Goal: Contribute content: Add original content to the website for others to see

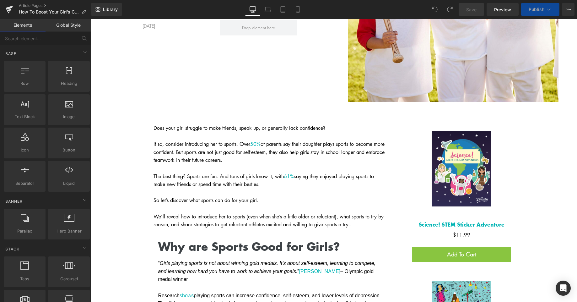
scroll to position [32, 0]
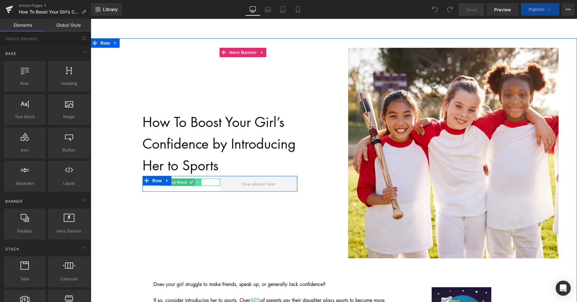
click at [197, 183] on icon at bounding box center [198, 182] width 3 height 4
click at [180, 183] on icon at bounding box center [181, 182] width 3 height 4
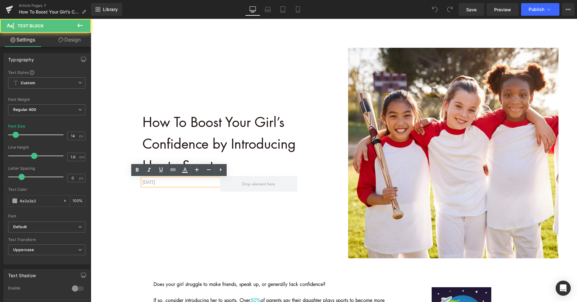
click at [185, 183] on p "january 18TH, 2023" at bounding box center [182, 181] width 78 height 7
drag, startPoint x: 185, startPoint y: 183, endPoint x: 142, endPoint y: 183, distance: 43.0
click at [143, 183] on p "january 18TH, 2023" at bounding box center [182, 181] width 78 height 7
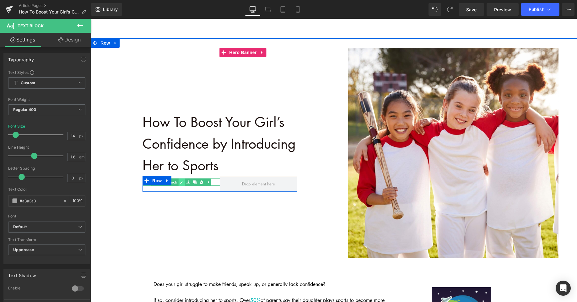
click at [180, 183] on icon at bounding box center [181, 182] width 3 height 4
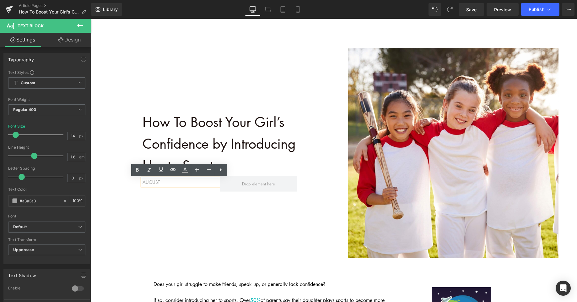
click at [167, 181] on p "August" at bounding box center [182, 181] width 78 height 7
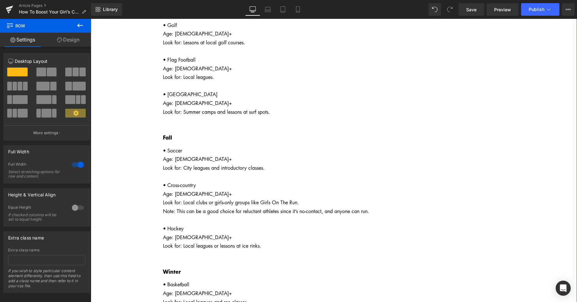
scroll to position [1171, 0]
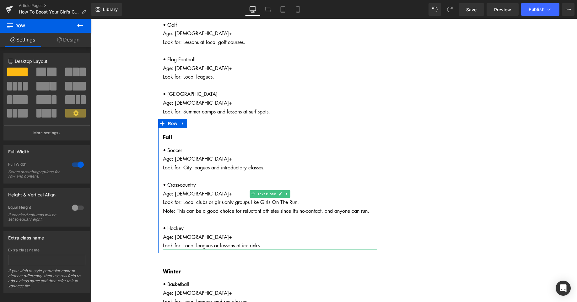
click at [267, 227] on div "• Soccer Age: 4+ Look for: City leagues and introductory classes. • Cross-count…" at bounding box center [270, 198] width 215 height 104
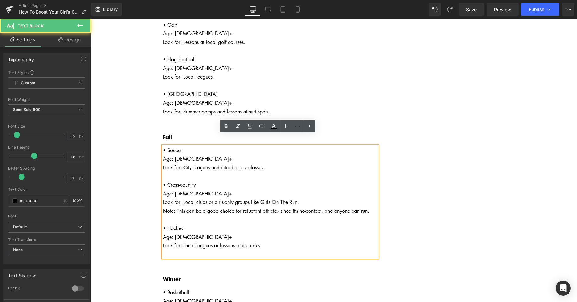
click at [261, 227] on div "• Soccer Age: 4+ Look for: City leagues and introductory classes. • Cross-count…" at bounding box center [270, 202] width 215 height 112
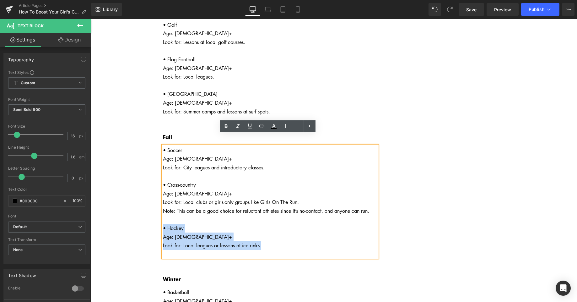
drag, startPoint x: 268, startPoint y: 229, endPoint x: 161, endPoint y: 212, distance: 109.0
click at [163, 212] on div "• Soccer Age: 4+ Look for: City leagues and introductory classes. • Cross-count…" at bounding box center [270, 202] width 215 height 112
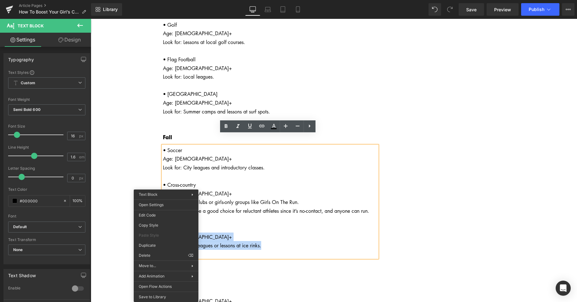
copy span "• Hockey Age: 5+ Look for: Local leagues or lessons at ice rinks."
click at [267, 229] on div "• Soccer Age: 4+ Look for: City leagues and introductory classes. • Cross-count…" at bounding box center [270, 202] width 215 height 112
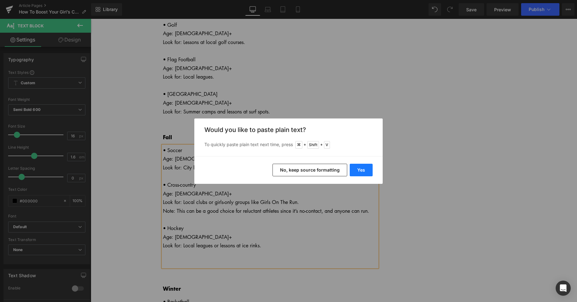
click at [362, 174] on button "Yes" at bounding box center [361, 170] width 23 height 13
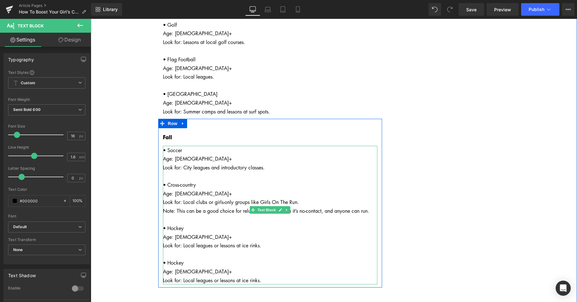
click at [166, 259] on span "• Hockey" at bounding box center [173, 262] width 21 height 7
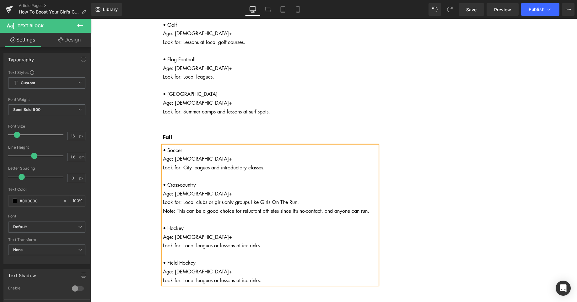
click at [176, 268] on span "Age: 5+" at bounding box center [197, 271] width 69 height 7
drag, startPoint x: 264, startPoint y: 260, endPoint x: 184, endPoint y: 260, distance: 79.8
click at [184, 276] on div "Look for: Local leagues or lessons at ice rinks." at bounding box center [270, 280] width 215 height 9
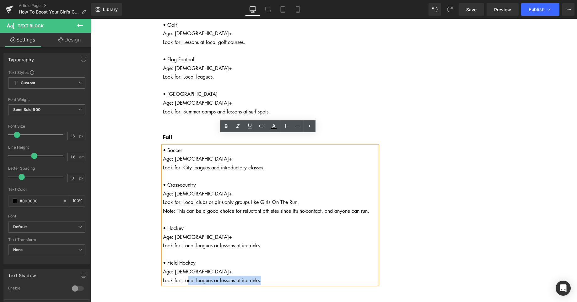
click at [261, 276] on div "Look for: Local leagues or lessons at ice rinks." at bounding box center [270, 280] width 215 height 9
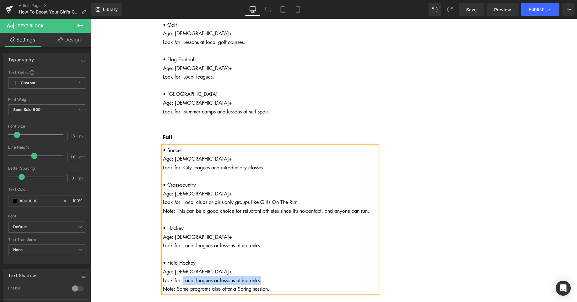
drag, startPoint x: 259, startPoint y: 258, endPoint x: 181, endPoint y: 260, distance: 78.2
click at [181, 277] on span "Look for: Local leagues or lessons at ice rinks." at bounding box center [212, 280] width 98 height 7
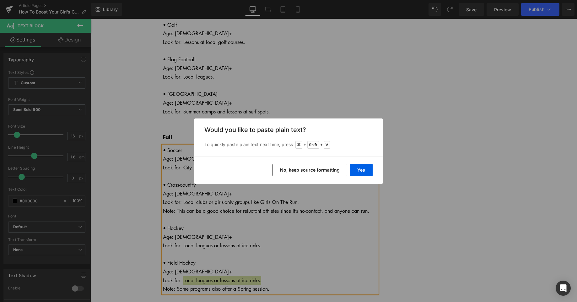
click at [334, 174] on button "No, keep source formatting" at bounding box center [310, 170] width 75 height 13
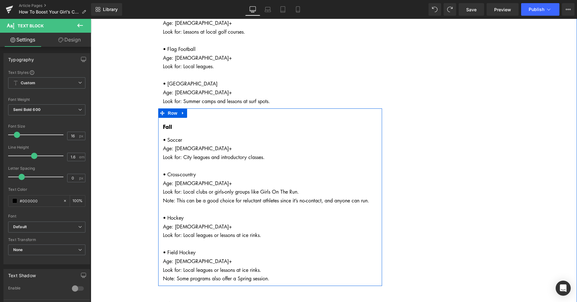
scroll to position [1197, 0]
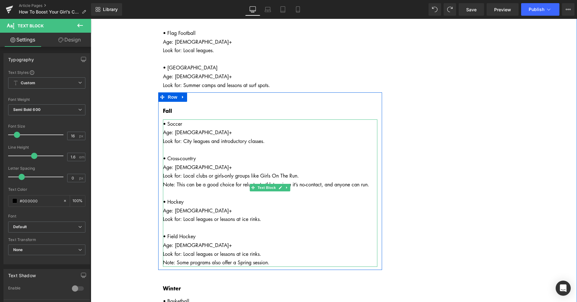
click at [259, 250] on span "Look for: Local leagues or lessons at ice rinks." at bounding box center [212, 253] width 98 height 7
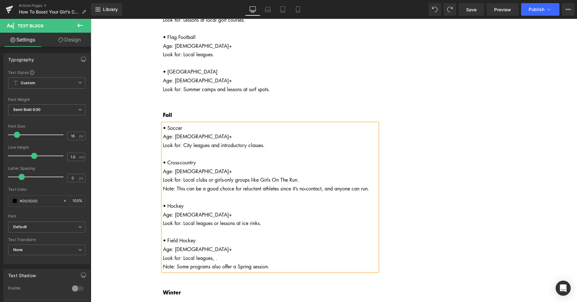
scroll to position [1196, 0]
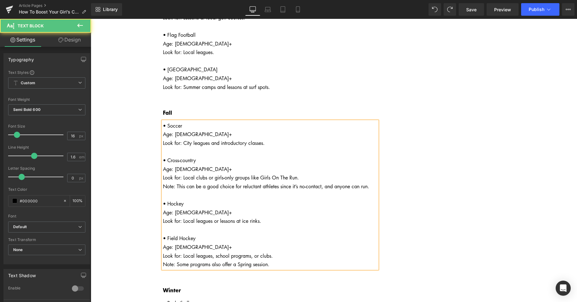
click at [259, 252] on span "Look for: Local leagues, school programs, or clubs." at bounding box center [218, 255] width 110 height 7
click at [270, 252] on span "Look for: Local leagues, school programs, or multisport clubs." at bounding box center [229, 255] width 132 height 7
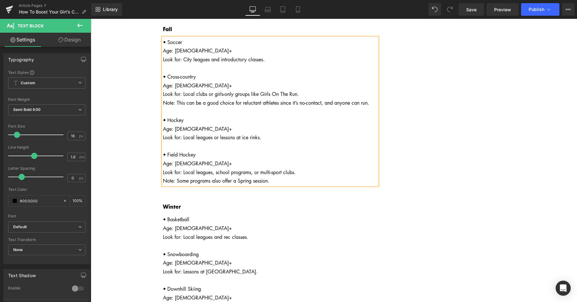
scroll to position [1302, 0]
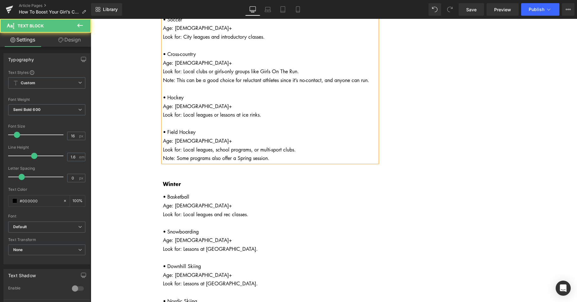
drag, startPoint x: 239, startPoint y: 137, endPoint x: 292, endPoint y: 150, distance: 54.7
click at [240, 155] on span "Note: Some programs also offer a Spring session." at bounding box center [216, 158] width 106 height 7
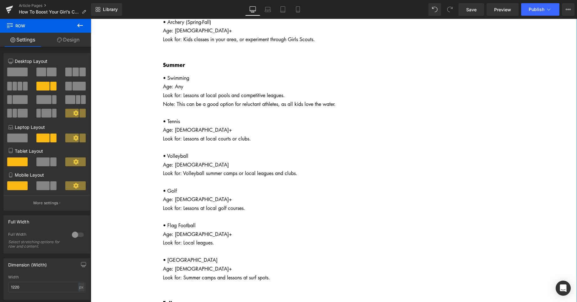
scroll to position [1021, 0]
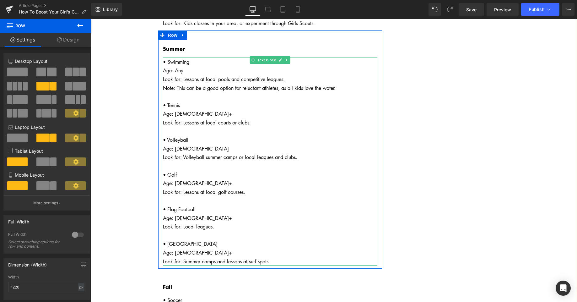
click at [292, 90] on span "• Swimming Age: Any Look for: Lessons at local pools and competitive leagues. N…" at bounding box center [249, 161] width 173 height 206
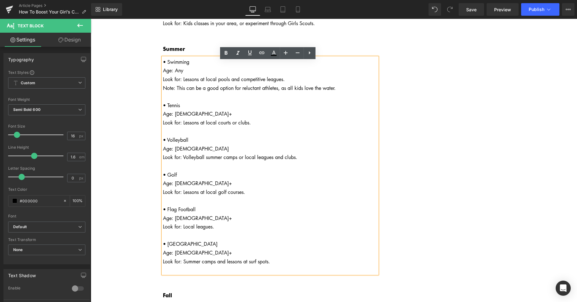
drag, startPoint x: 292, startPoint y: 87, endPoint x: 311, endPoint y: 97, distance: 21.4
click at [292, 87] on span "• Swimming Age: Any Look for: Lessons at local pools and competitive leagues. N…" at bounding box center [249, 161] width 173 height 206
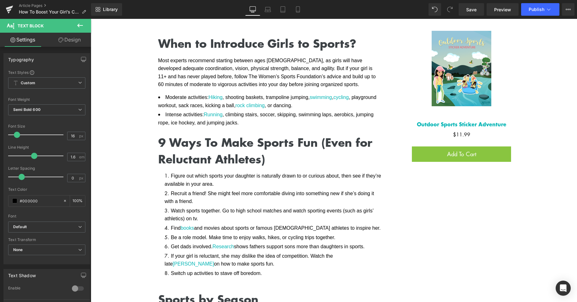
scroll to position [578, 0]
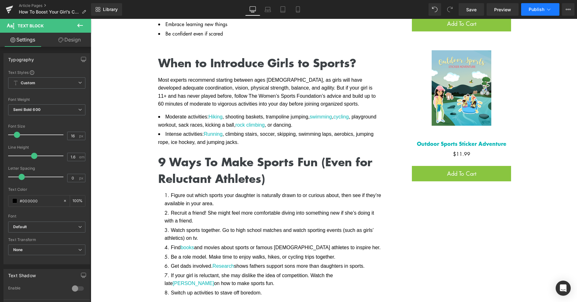
click at [531, 12] on span "Publish" at bounding box center [537, 9] width 16 height 5
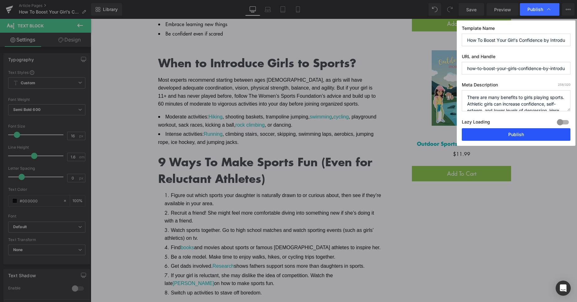
click at [521, 139] on button "Publish" at bounding box center [516, 134] width 109 height 13
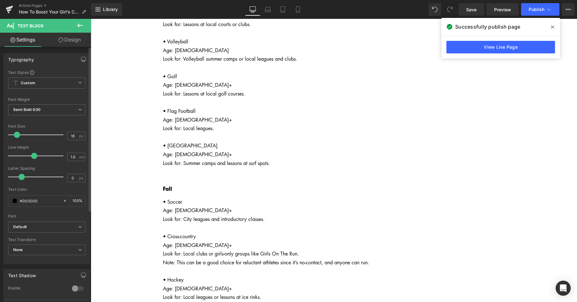
scroll to position [1253, 0]
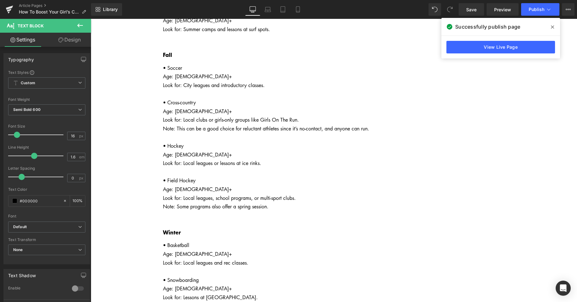
click at [551, 28] on span at bounding box center [553, 27] width 10 height 10
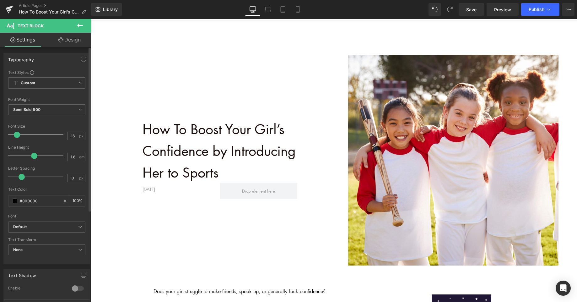
scroll to position [0, 0]
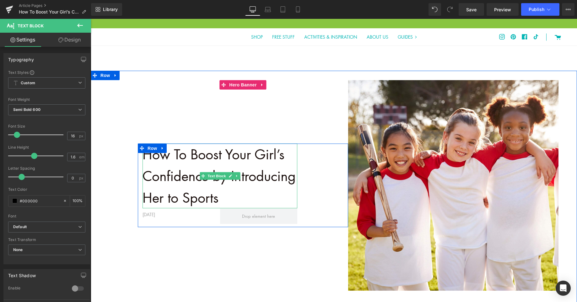
click at [219, 199] on p "How To Boost Your Girl’s Confidence by Introducing Her to Sports" at bounding box center [220, 176] width 155 height 65
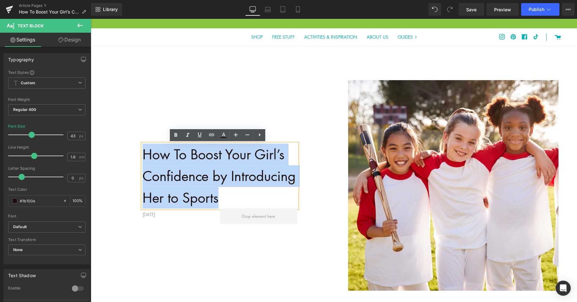
drag, startPoint x: 220, startPoint y: 200, endPoint x: 142, endPoint y: 155, distance: 89.9
click at [143, 155] on p "How To Boost Your Girl’s Confidence by Introducing Her to Sports" at bounding box center [220, 176] width 155 height 65
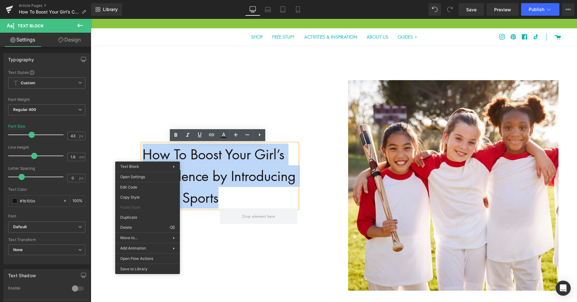
copy p "How To Boost Your Girl’s Confidence by Introducing Her to Sports"
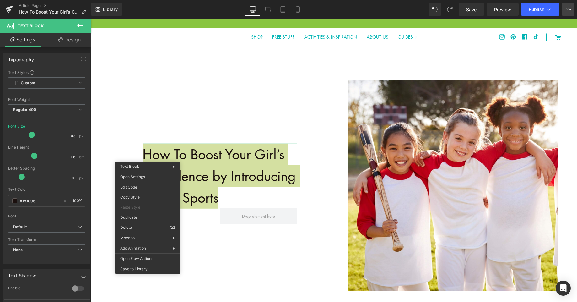
click at [571, 10] on button "View Live Page View with current Template Save Template to Library Schedule Pub…" at bounding box center [568, 9] width 13 height 13
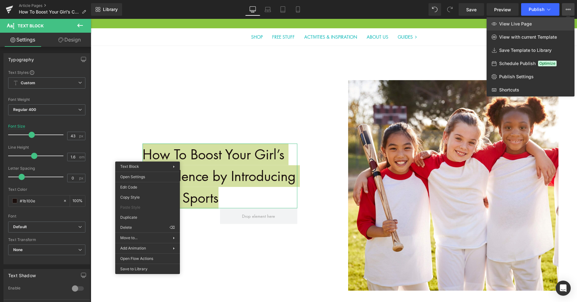
click at [510, 25] on span "View Live Page" at bounding box center [515, 24] width 33 height 6
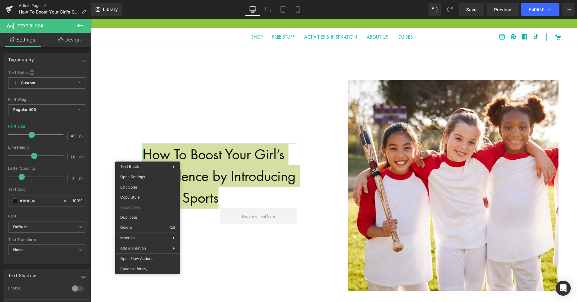
click at [34, 6] on link "Article Pages" at bounding box center [55, 5] width 72 height 5
click at [474, 13] on link "Save" at bounding box center [471, 9] width 25 height 13
click at [538, 15] on button "Publish" at bounding box center [540, 9] width 38 height 13
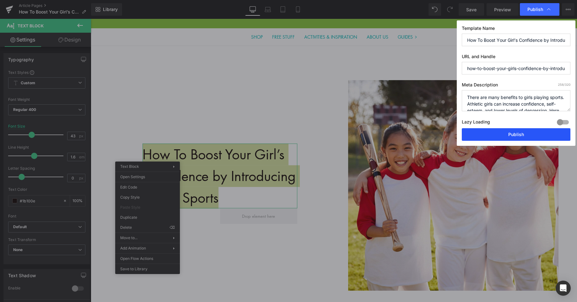
click at [526, 137] on button "Publish" at bounding box center [516, 134] width 109 height 13
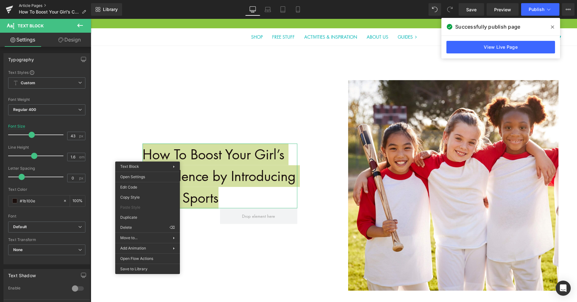
click at [29, 3] on link "Article Pages" at bounding box center [55, 5] width 72 height 5
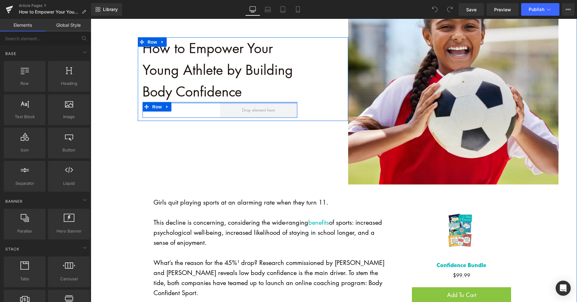
scroll to position [88, 0]
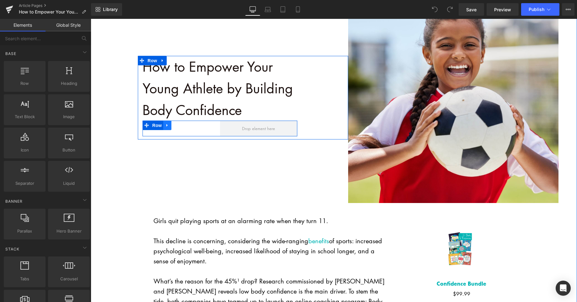
click at [165, 127] on icon at bounding box center [167, 125] width 4 height 5
click at [202, 129] on div "[DATE] Text Block" at bounding box center [182, 126] width 78 height 7
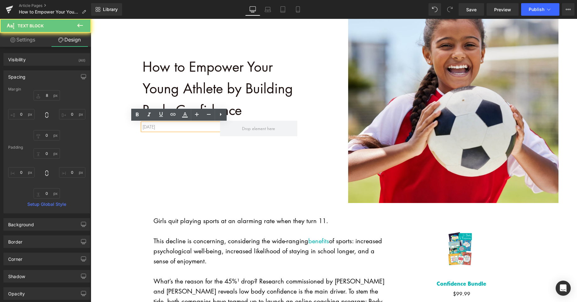
click at [151, 127] on p "[DATE]" at bounding box center [182, 126] width 78 height 7
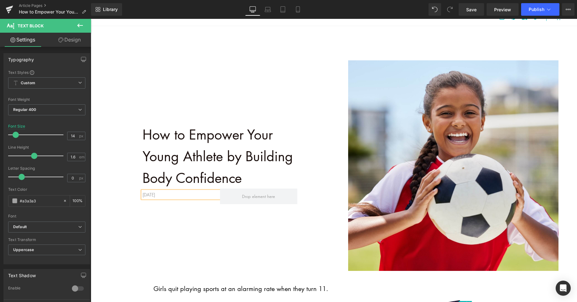
scroll to position [0, 0]
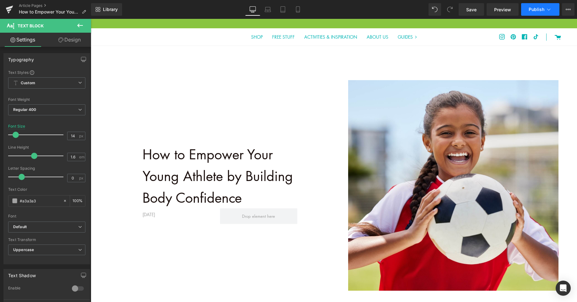
click at [529, 9] on span "Publish" at bounding box center [537, 9] width 16 height 5
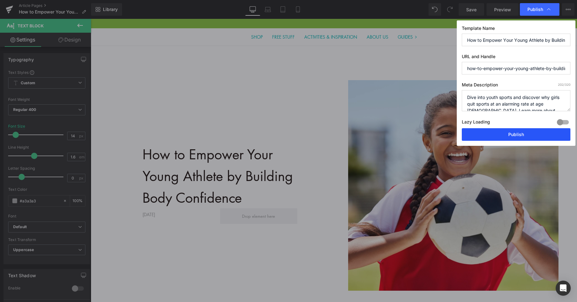
click at [506, 140] on button "Publish" at bounding box center [516, 134] width 109 height 13
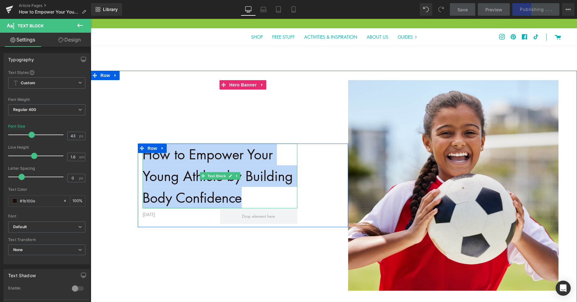
drag, startPoint x: 239, startPoint y: 198, endPoint x: 142, endPoint y: 158, distance: 105.4
click at [143, 158] on p "How to Empower Your Young Athlete by Building Body Confidence" at bounding box center [220, 176] width 155 height 65
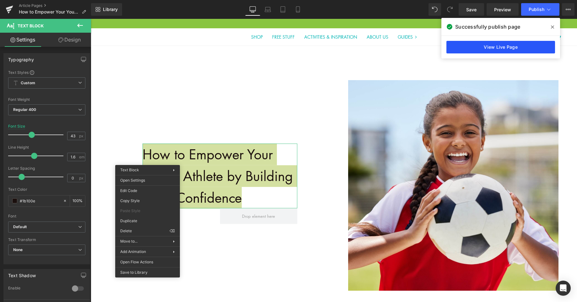
click at [495, 49] on link "View Live Page" at bounding box center [501, 47] width 109 height 13
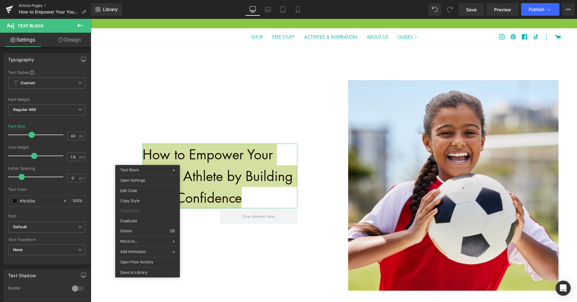
click at [33, 6] on link "Article Pages" at bounding box center [55, 5] width 72 height 5
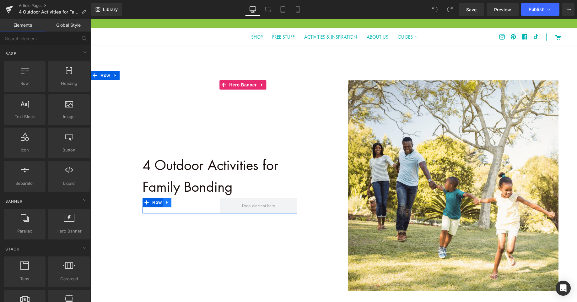
click at [168, 204] on link at bounding box center [167, 202] width 8 height 9
click at [204, 205] on p "MAY 20TH, 2020" at bounding box center [182, 203] width 78 height 7
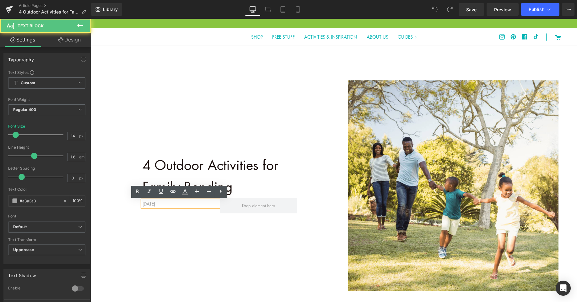
click at [180, 205] on p "MAY 20TH, 2020" at bounding box center [182, 203] width 78 height 7
drag, startPoint x: 180, startPoint y: 205, endPoint x: 134, endPoint y: 204, distance: 45.6
click at [134, 204] on div "4 Outdoor Activities for Family Bonding Text Block MAY 20TH, 2020 Text Block Ro…" at bounding box center [334, 182] width 487 height 223
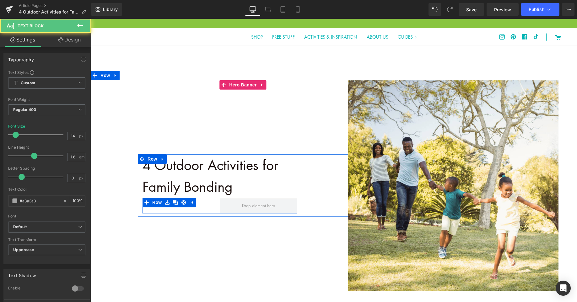
click at [206, 207] on div "August Text Block" at bounding box center [182, 203] width 78 height 7
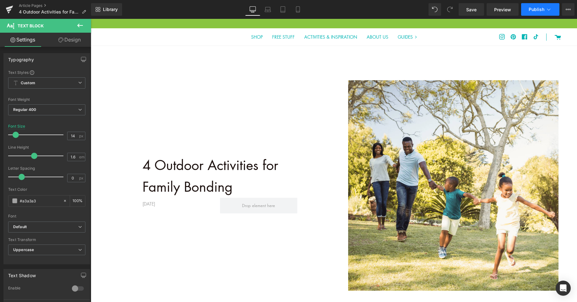
click at [537, 11] on span "Publish" at bounding box center [537, 9] width 16 height 5
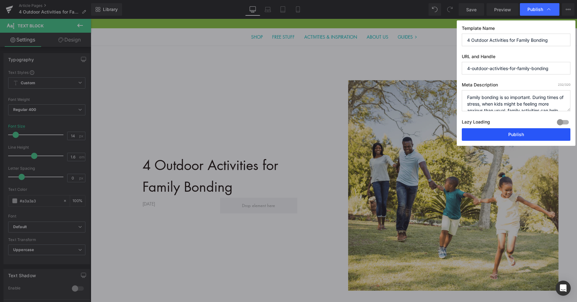
click at [519, 135] on button "Publish" at bounding box center [516, 134] width 109 height 13
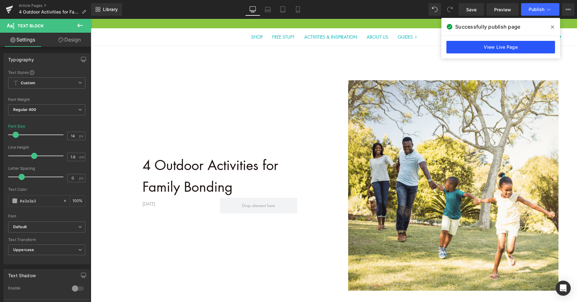
click at [503, 48] on link "View Live Page" at bounding box center [501, 47] width 109 height 13
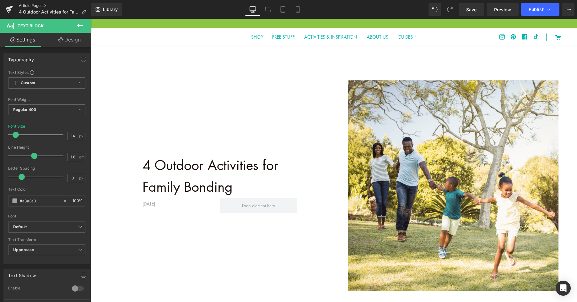
click at [35, 6] on link "Article Pages" at bounding box center [55, 5] width 72 height 5
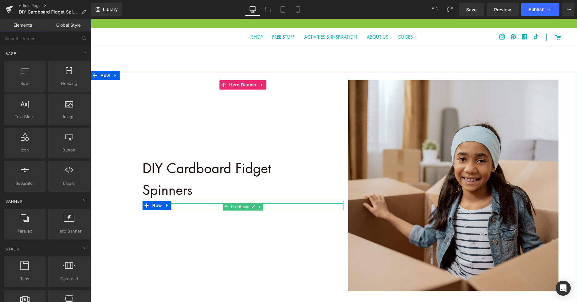
click at [188, 206] on div "SEPTEMBER 3RD, 2024" at bounding box center [243, 206] width 201 height 7
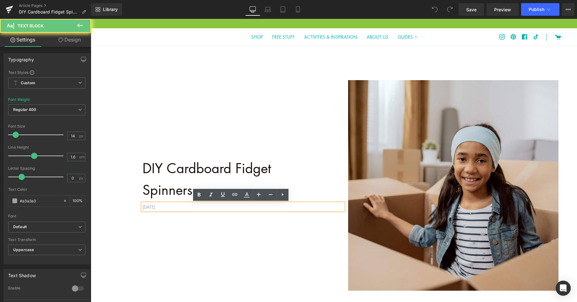
click at [189, 207] on div "SEPTEMBER 3RD, 2024" at bounding box center [243, 206] width 201 height 7
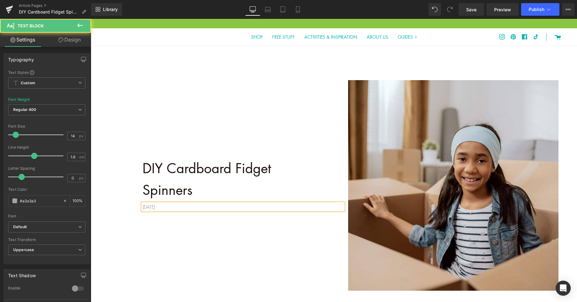
click at [172, 205] on div "SEPTEMBER 3RD, 2025" at bounding box center [243, 206] width 201 height 7
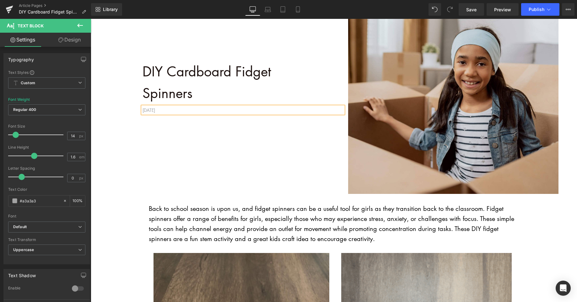
scroll to position [49, 0]
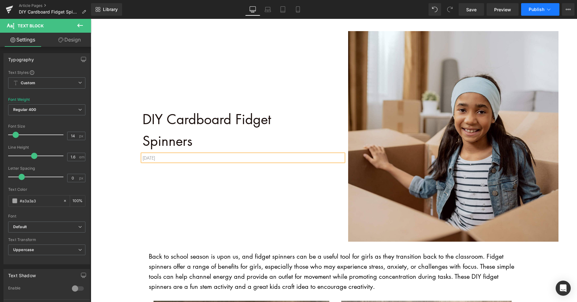
click at [535, 12] on span "Publish" at bounding box center [537, 9] width 16 height 5
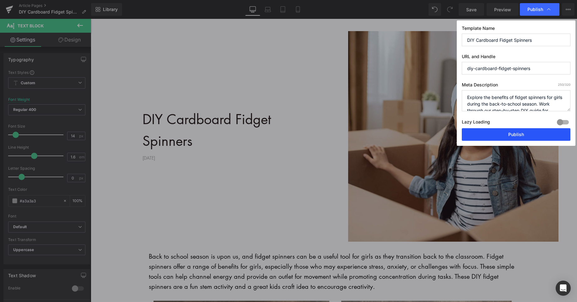
drag, startPoint x: 520, startPoint y: 136, endPoint x: 368, endPoint y: 123, distance: 152.9
click at [520, 136] on button "Publish" at bounding box center [516, 134] width 109 height 13
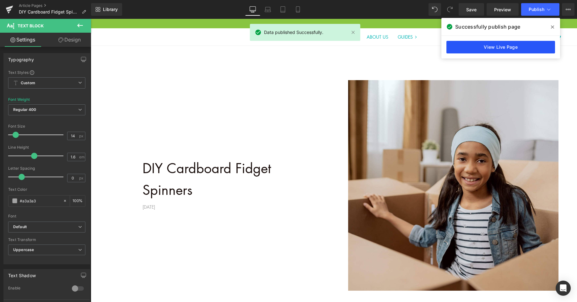
click at [515, 48] on link "View Live Page" at bounding box center [501, 47] width 109 height 13
